Goal: Transaction & Acquisition: Download file/media

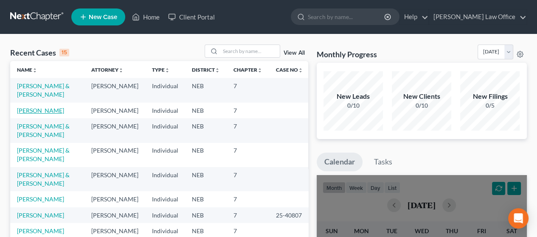
click at [42, 110] on link "[PERSON_NAME]" at bounding box center [40, 110] width 47 height 7
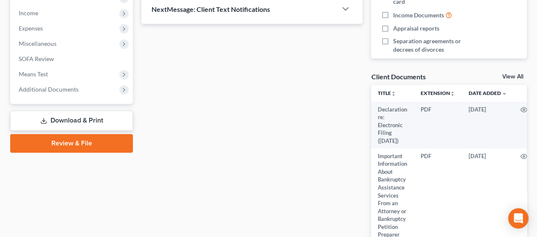
scroll to position [329, 0]
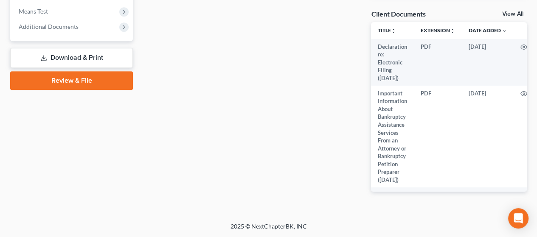
click at [111, 56] on link "Download & Print" at bounding box center [71, 58] width 123 height 20
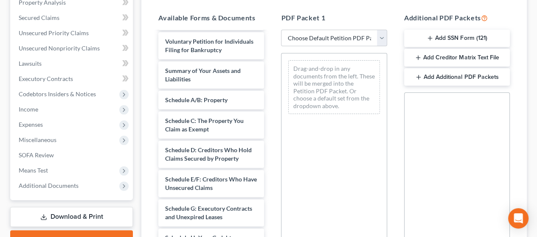
scroll to position [170, 0]
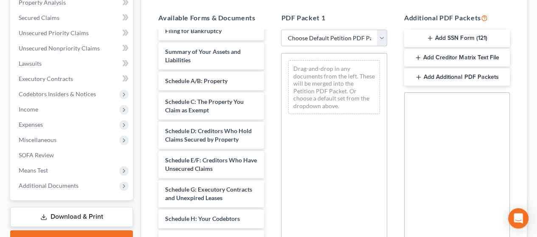
click at [460, 31] on button "Add SSN Form (121)" at bounding box center [457, 39] width 106 height 18
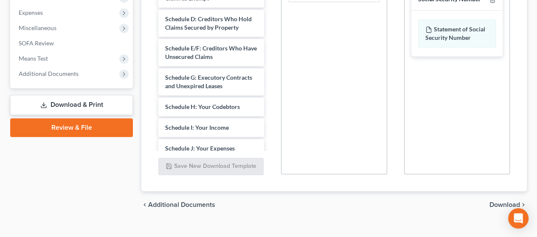
scroll to position [295, 0]
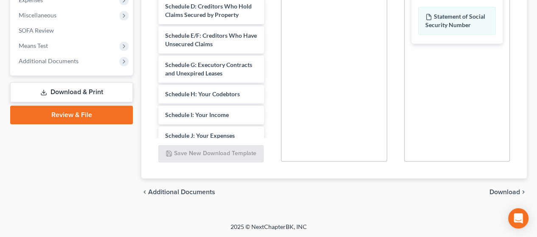
click at [512, 189] on span "Download" at bounding box center [505, 192] width 31 height 7
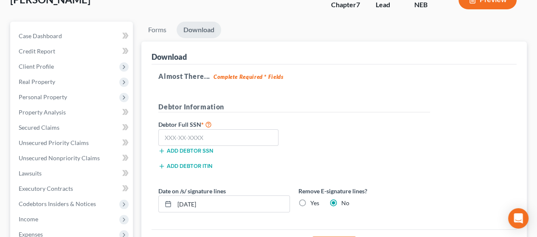
scroll to position [43, 0]
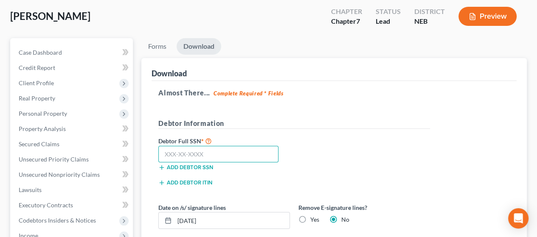
click at [209, 153] on input "text" at bounding box center [218, 154] width 120 height 17
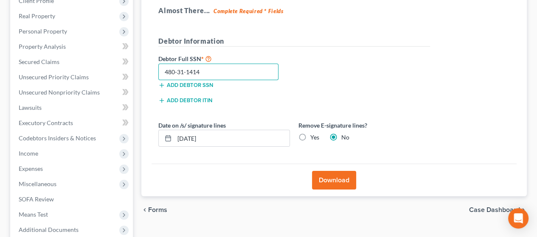
scroll to position [171, 0]
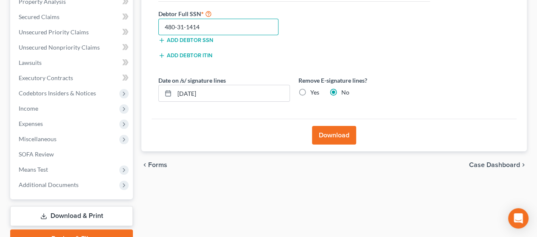
type input "480-31-1414"
click at [337, 132] on button "Download" at bounding box center [334, 135] width 44 height 19
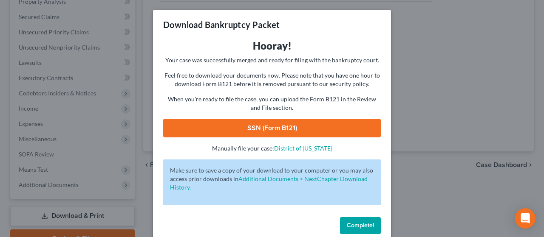
click at [299, 124] on link "SSN (Form B121)" at bounding box center [271, 128] width 217 height 19
click at [358, 225] on span "Complete!" at bounding box center [360, 225] width 27 height 7
